Goal: Use online tool/utility

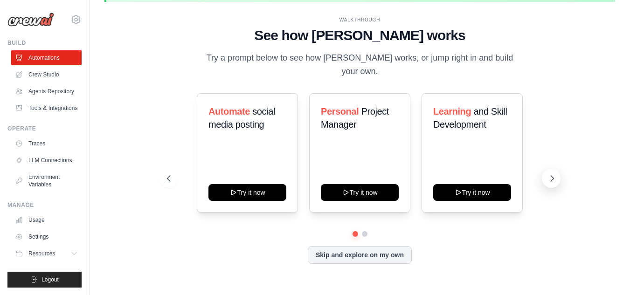
click at [553, 174] on icon at bounding box center [552, 178] width 9 height 9
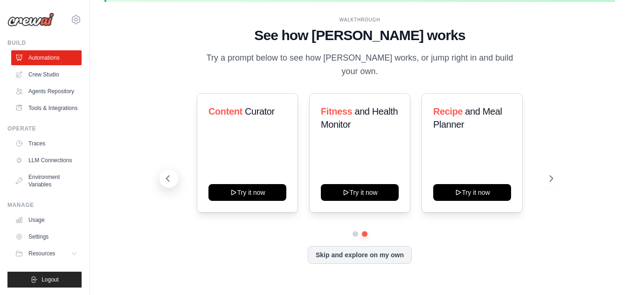
click at [167, 176] on icon at bounding box center [167, 179] width 3 height 6
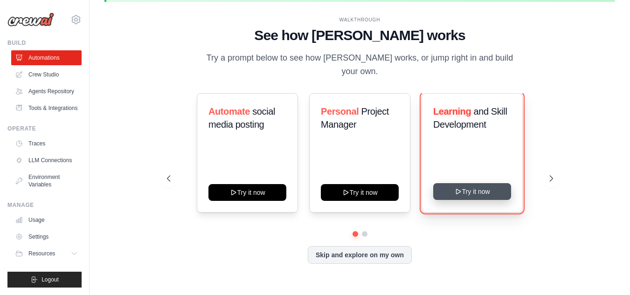
click at [472, 188] on button "Try it now" at bounding box center [472, 191] width 78 height 17
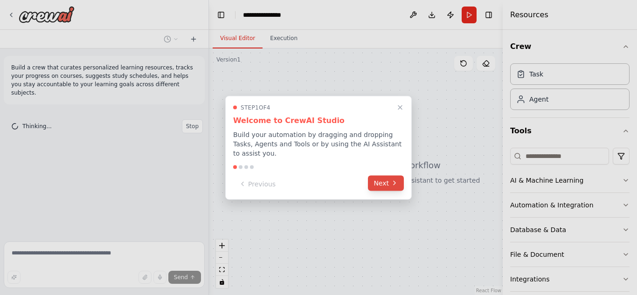
click at [391, 180] on icon at bounding box center [394, 183] width 7 height 7
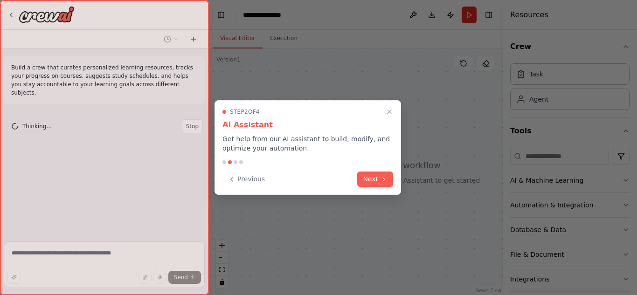
click at [391, 179] on button "Next" at bounding box center [375, 179] width 36 height 15
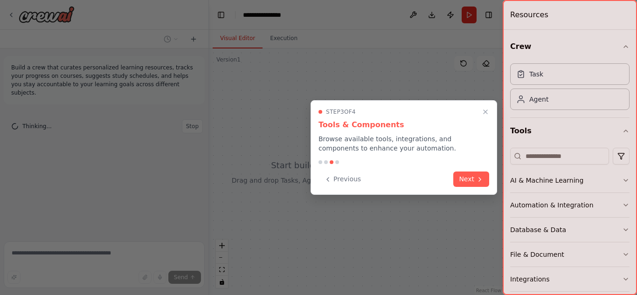
click at [391, 179] on div "Previous Next" at bounding box center [404, 179] width 171 height 15
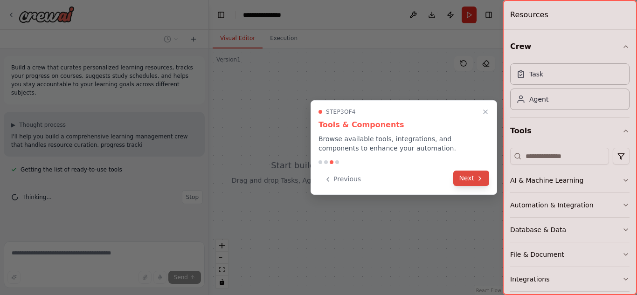
click at [467, 179] on button "Next" at bounding box center [471, 178] width 36 height 15
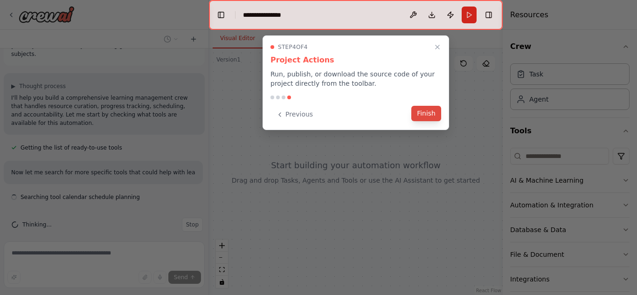
scroll to position [47, 0]
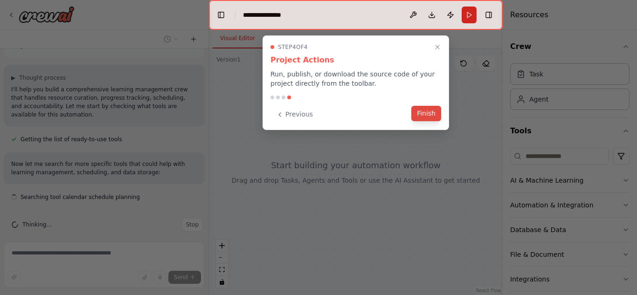
click at [428, 114] on button "Finish" at bounding box center [426, 113] width 30 height 15
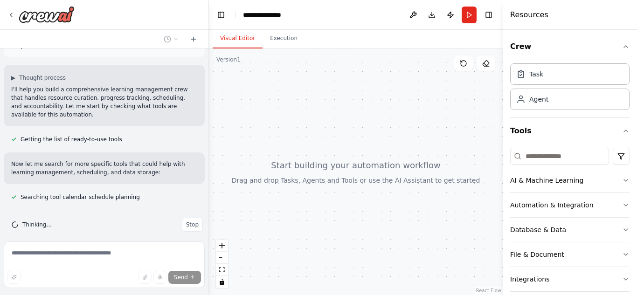
scroll to position [66, 0]
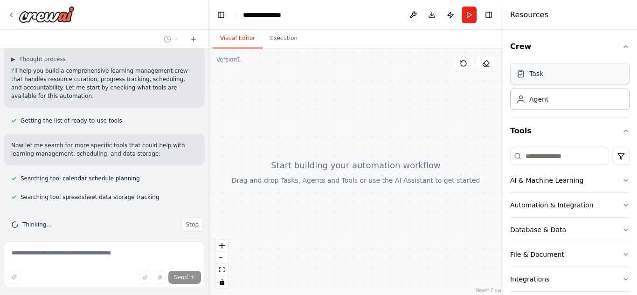
click at [545, 76] on div "Task" at bounding box center [569, 73] width 119 height 21
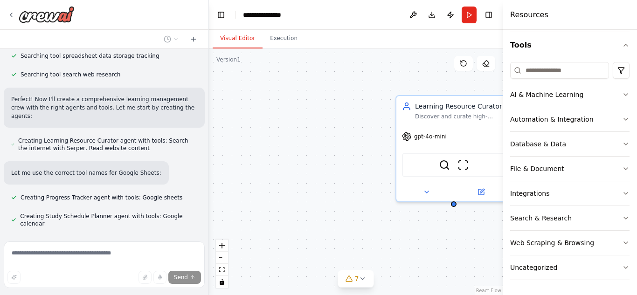
scroll to position [244, 0]
